Goal: Information Seeking & Learning: Check status

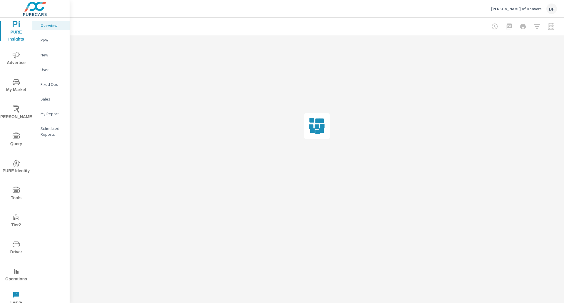
click at [45, 39] on p "PIPA" at bounding box center [53, 40] width 24 height 6
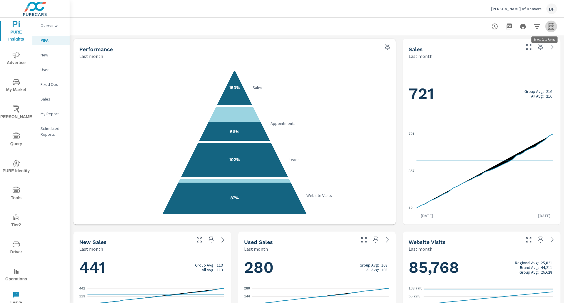
click at [552, 24] on button "button" at bounding box center [551, 27] width 12 height 12
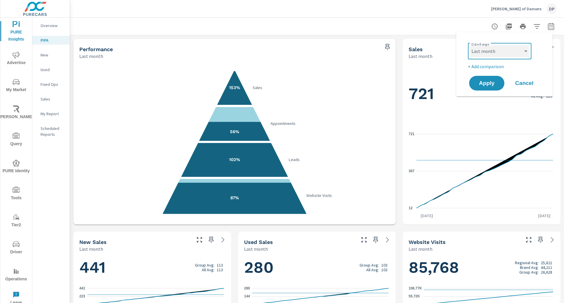
click at [502, 54] on select "Custom Yesterday Last week Last 7 days Last 14 days Last 30 days Last 45 days L…" at bounding box center [499, 51] width 59 height 12
click at [470, 45] on select "Custom Yesterday Last week Last 7 days Last 14 days Last 30 days Last 45 days L…" at bounding box center [499, 51] width 59 height 12
select select "Month to date"
click at [487, 88] on button "Apply" at bounding box center [487, 83] width 36 height 15
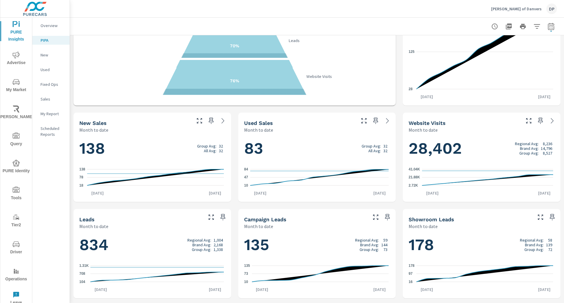
scroll to position [119, 0]
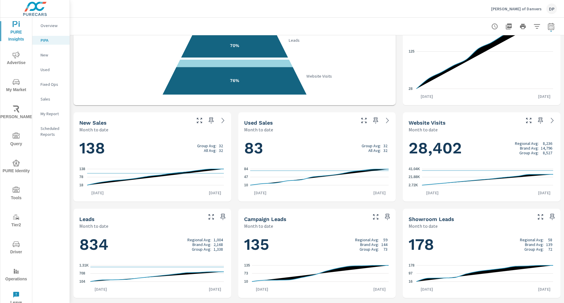
click at [398, 178] on div "Performance Month to date 121% Sales 33% Appointments 70% Leads 76% Website Vis…" at bounding box center [317, 205] width 494 height 578
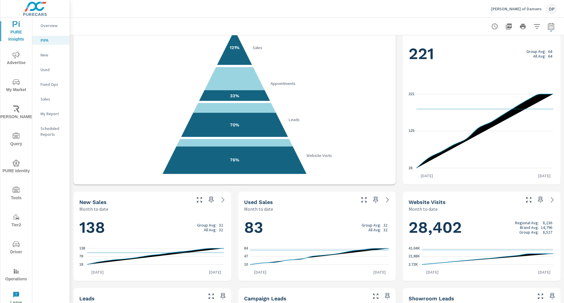
scroll to position [0, 0]
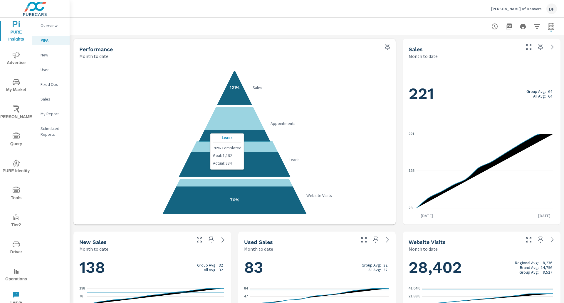
click at [227, 170] on polygon at bounding box center [234, 165] width 113 height 26
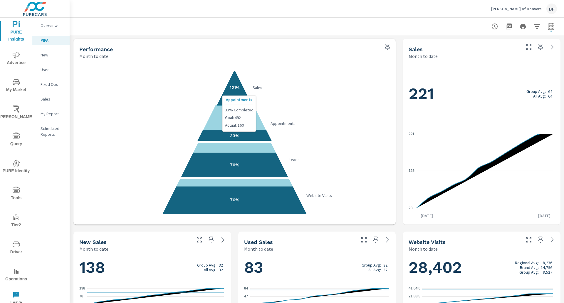
click at [239, 132] on polygon at bounding box center [235, 136] width 76 height 12
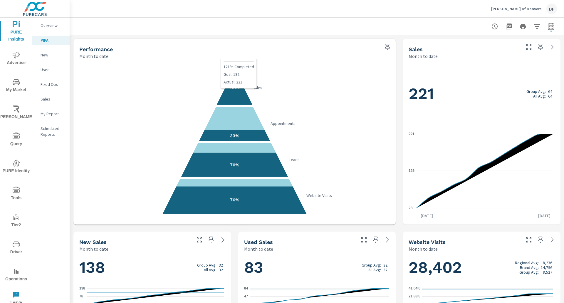
click at [239, 88] on polygon at bounding box center [235, 88] width 38 height 38
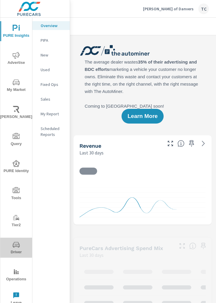
click at [14, 251] on span "Driver" at bounding box center [16, 248] width 28 height 14
